Goal: Information Seeking & Learning: Find specific fact

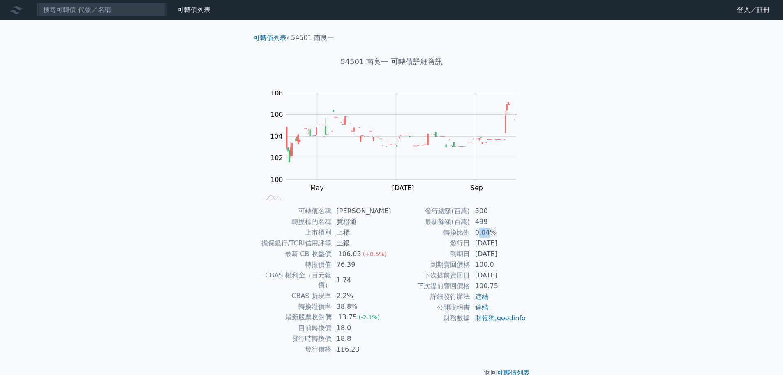
drag, startPoint x: 477, startPoint y: 234, endPoint x: 490, endPoint y: 234, distance: 13.2
click at [490, 234] on td "0.04%" at bounding box center [498, 232] width 56 height 11
click at [368, 322] on td "18.0" at bounding box center [362, 327] width 60 height 11
drag, startPoint x: 341, startPoint y: 223, endPoint x: 366, endPoint y: 221, distance: 24.8
click at [366, 221] on td "寶聯通" at bounding box center [362, 221] width 60 height 11
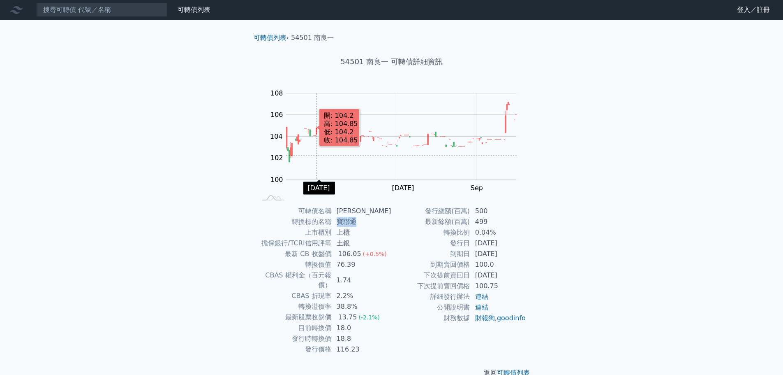
copy td "寶聯通"
drag, startPoint x: 36, startPoint y: 86, endPoint x: 48, endPoint y: 42, distance: 46.1
click at [37, 82] on div "可轉債列表 財務數據 可轉債列表 財務數據 登入／註冊 登入／註冊 可轉債列表 › 54501 南良一 54501 南良一 可轉債詳細資訊 Zoom Out …" at bounding box center [391, 195] width 783 height 391
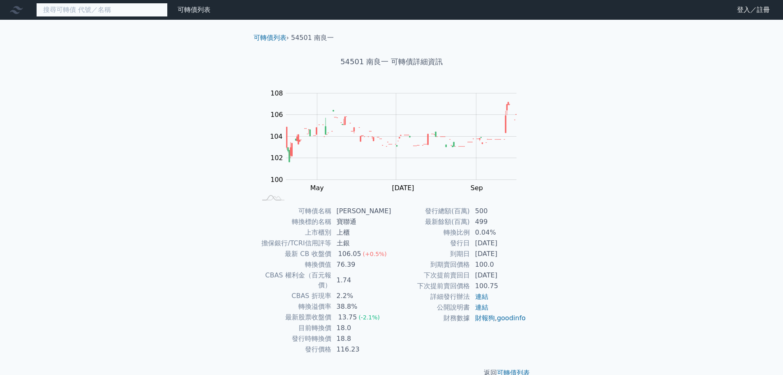
click at [65, 15] on input at bounding box center [102, 10] width 132 height 14
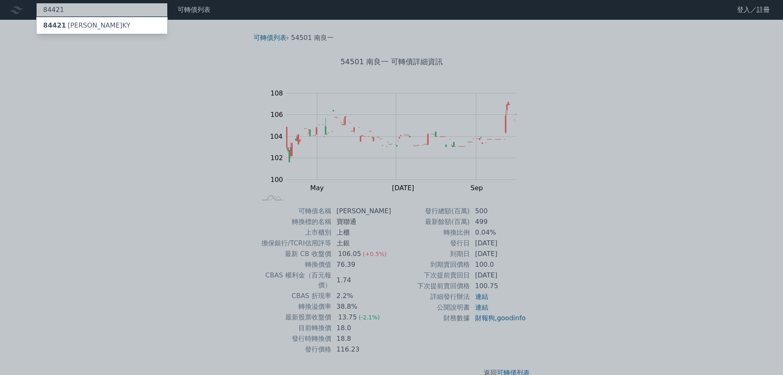
type input "84421"
click at [88, 30] on div "84421 威宏一KY" at bounding box center [102, 25] width 131 height 16
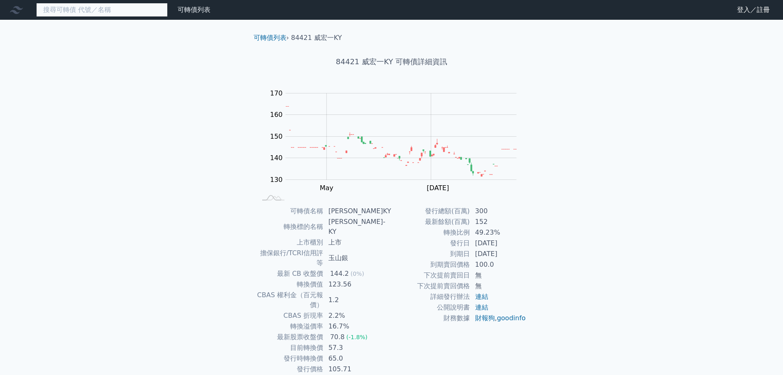
click at [99, 7] on input at bounding box center [102, 10] width 132 height 14
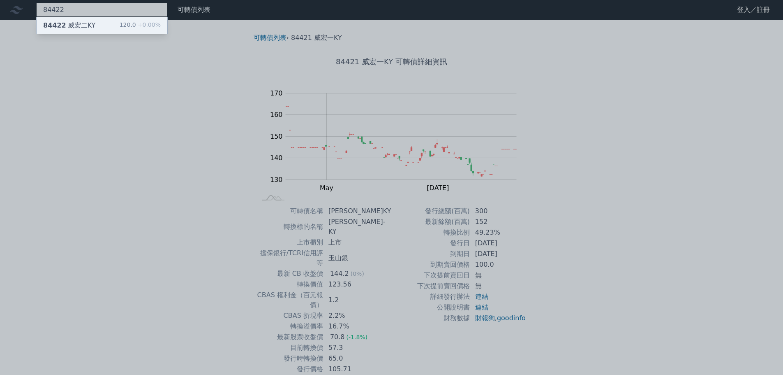
type input "84422"
click at [80, 24] on div "84422 威宏二KY" at bounding box center [69, 26] width 52 height 10
